Goal: Task Accomplishment & Management: Complete application form

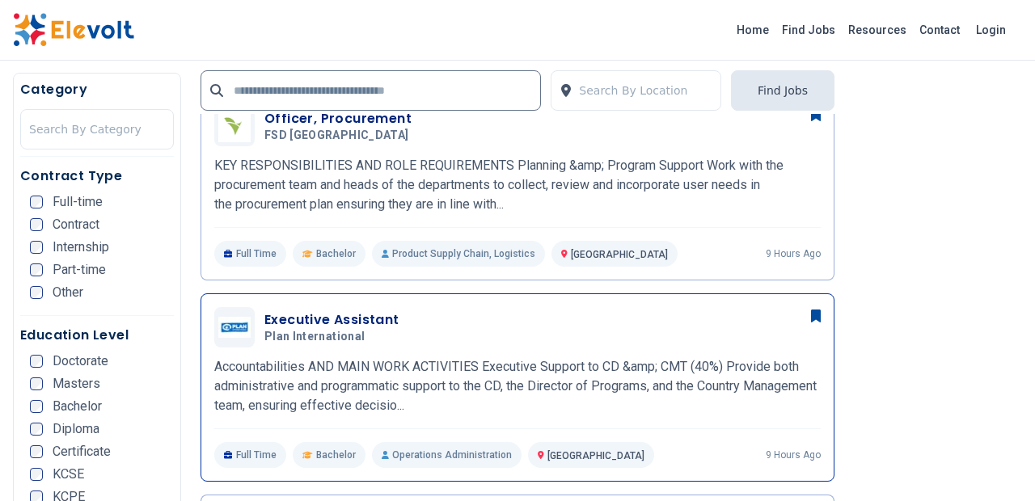
scroll to position [447, 0]
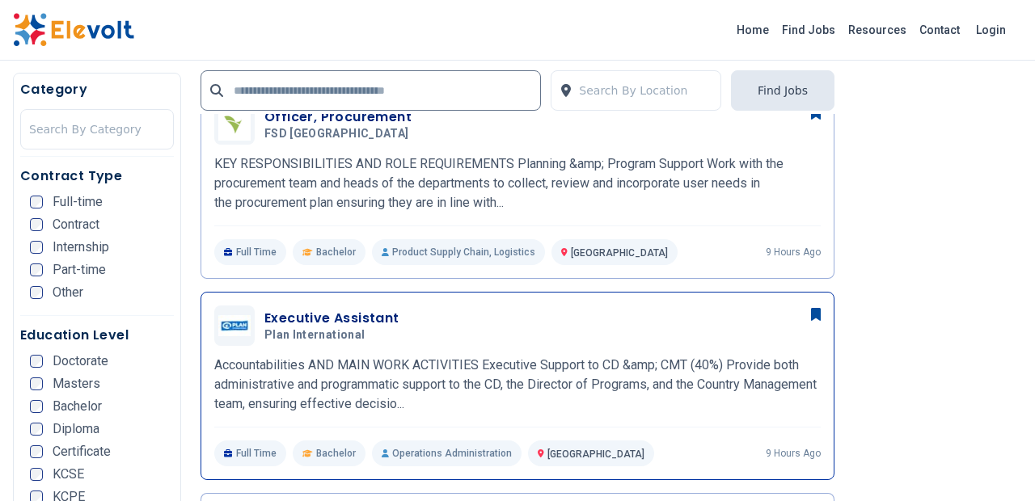
click at [332, 321] on h3 "Executive Assistant" at bounding box center [331, 318] width 135 height 19
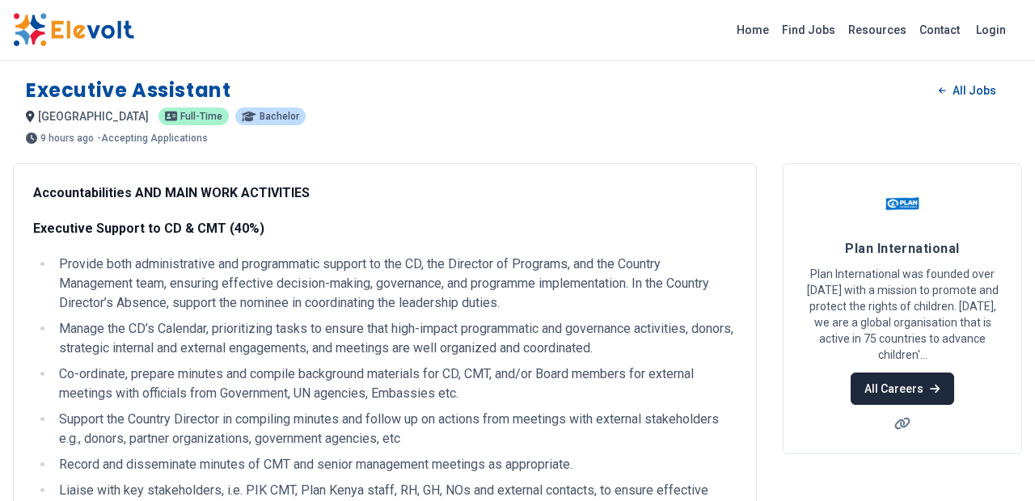
click at [885, 383] on link "All Careers" at bounding box center [901, 389] width 103 height 32
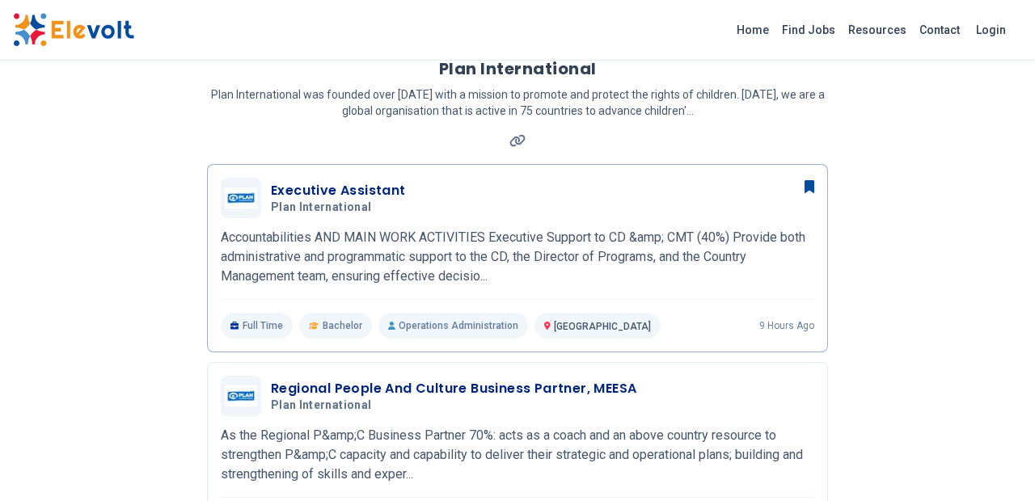
scroll to position [103, 0]
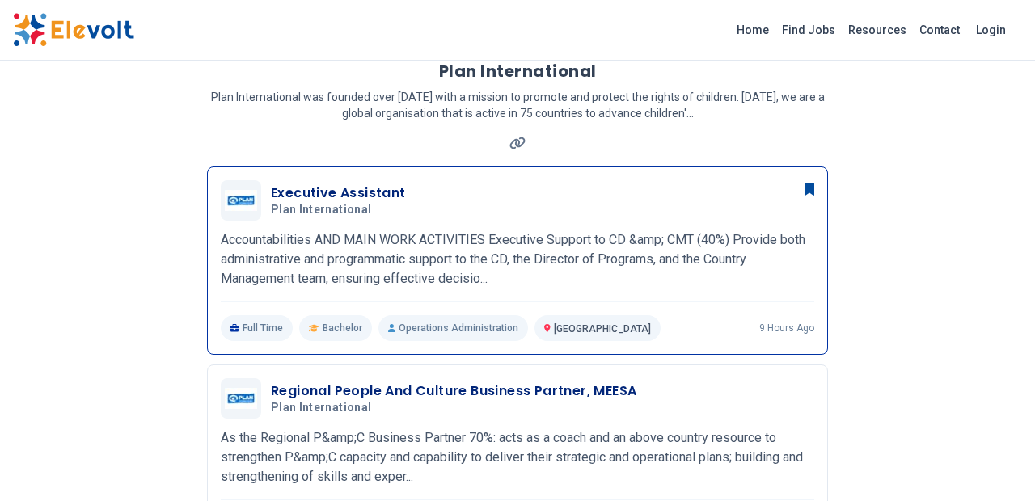
click at [338, 197] on h3 "Executive Assistant" at bounding box center [338, 193] width 135 height 19
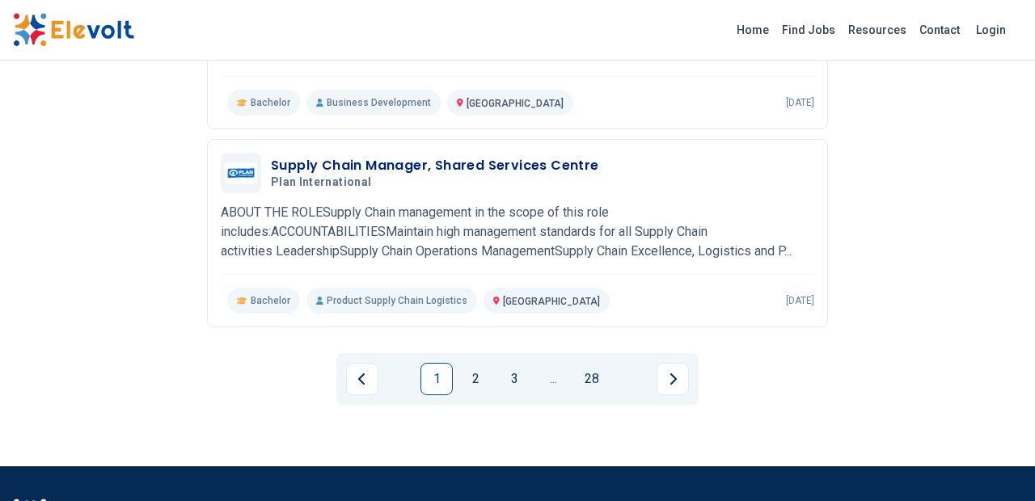
scroll to position [1960, 0]
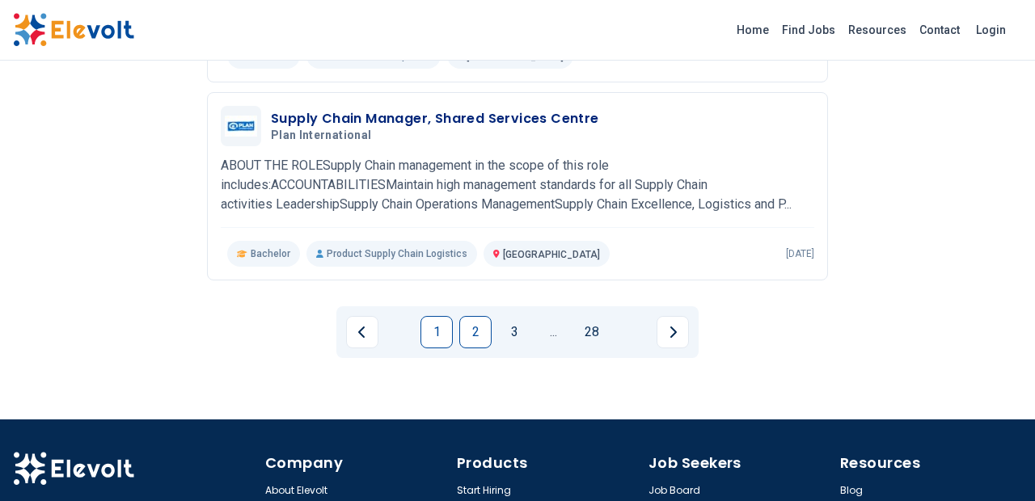
click at [479, 332] on link "2" at bounding box center [475, 332] width 32 height 32
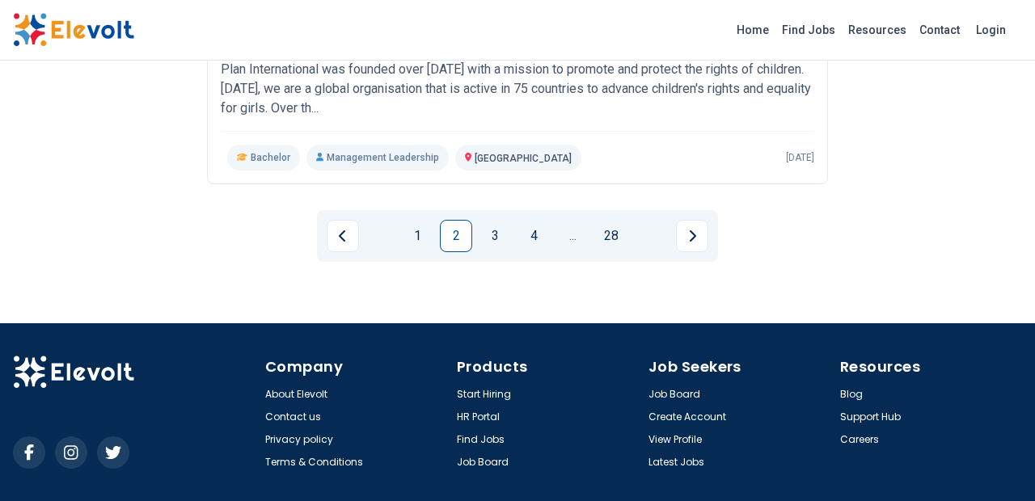
scroll to position [2074, 0]
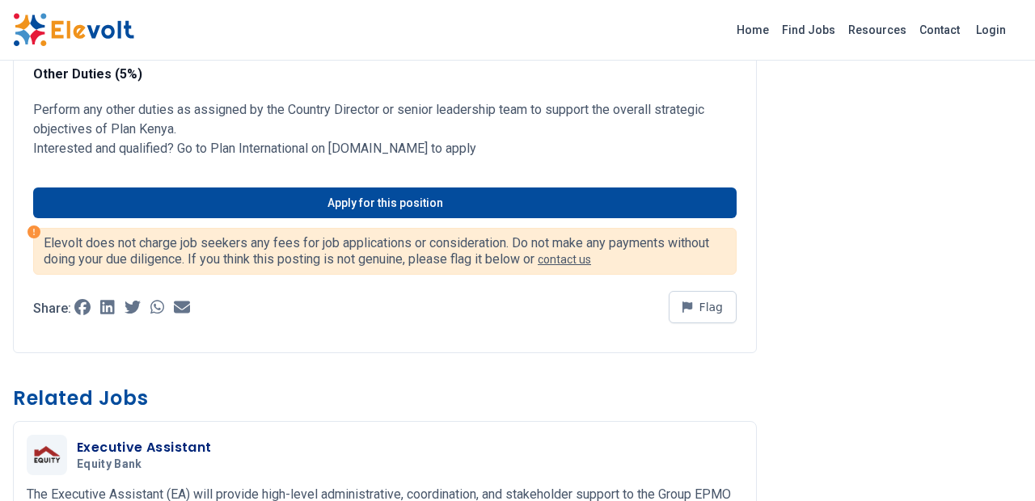
scroll to position [2444, 0]
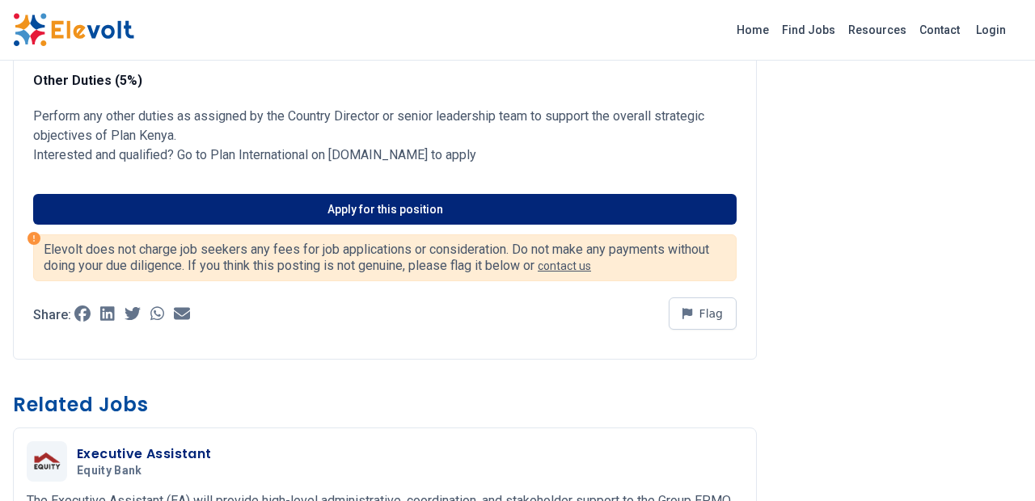
click at [365, 225] on link "Apply for this position" at bounding box center [384, 209] width 703 height 31
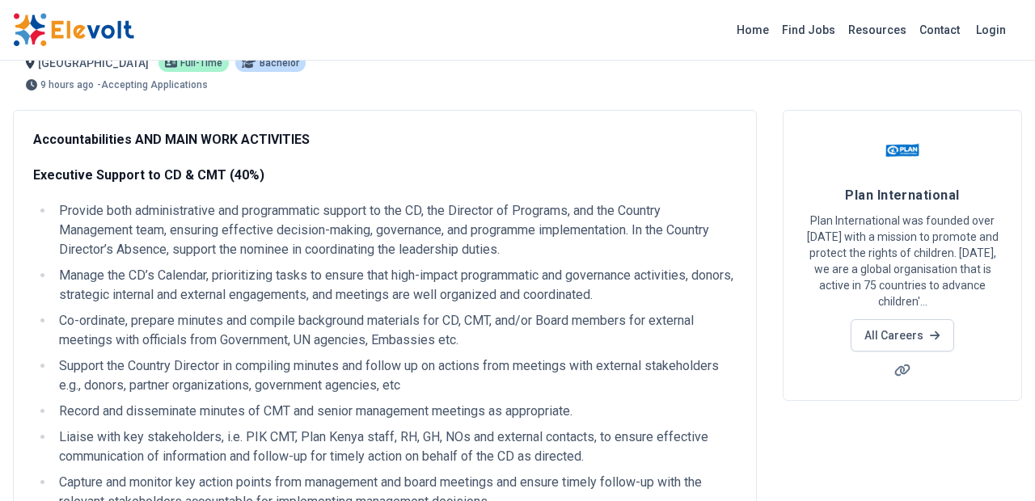
scroll to position [0, 0]
